Goal: Transaction & Acquisition: Book appointment/travel/reservation

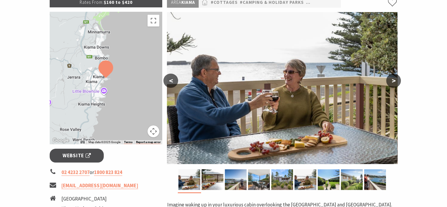
scroll to position [118, 0]
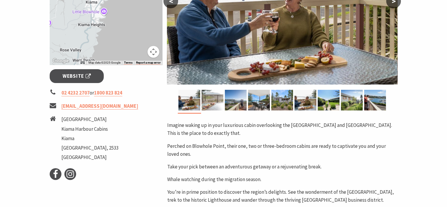
click at [211, 97] on img at bounding box center [213, 100] width 22 height 21
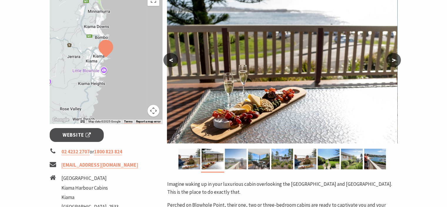
click at [240, 164] on img at bounding box center [236, 158] width 22 height 21
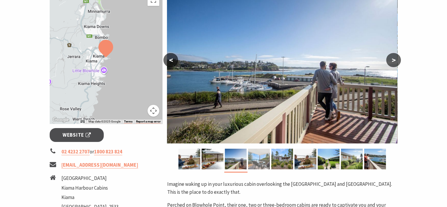
click at [259, 158] on img at bounding box center [259, 158] width 22 height 21
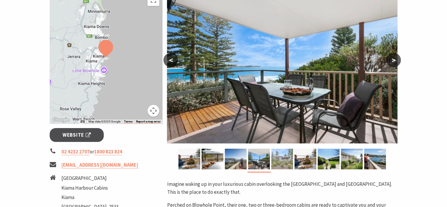
click at [279, 160] on img at bounding box center [282, 158] width 22 height 21
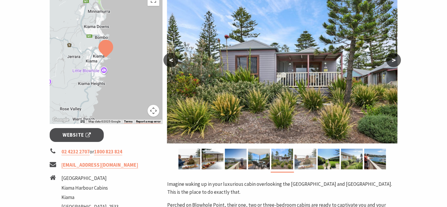
click at [306, 162] on img at bounding box center [306, 158] width 22 height 21
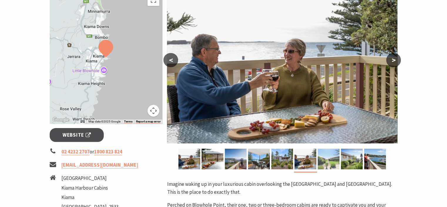
click at [330, 165] on img at bounding box center [329, 158] width 22 height 21
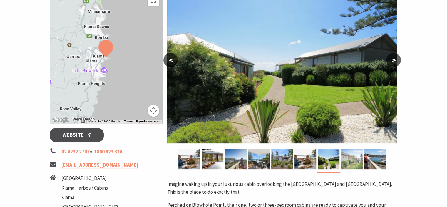
click at [354, 161] on img at bounding box center [352, 158] width 22 height 21
click at [372, 159] on img at bounding box center [375, 158] width 22 height 21
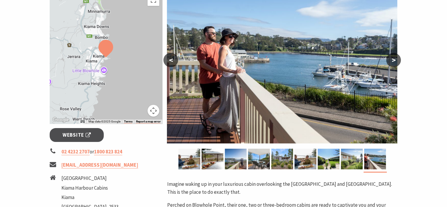
click at [398, 63] on button ">" at bounding box center [393, 60] width 15 height 14
click at [151, 143] on div "Rates From: $160 to $420 ← Move left → Move right ↑ Move up ↓ Move down + Zoom …" at bounding box center [106, 180] width 118 height 406
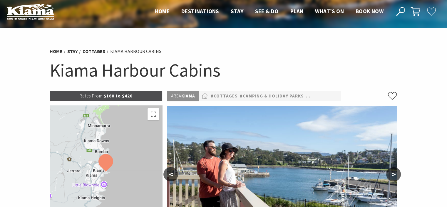
scroll to position [0, 0]
